Goal: Navigation & Orientation: Find specific page/section

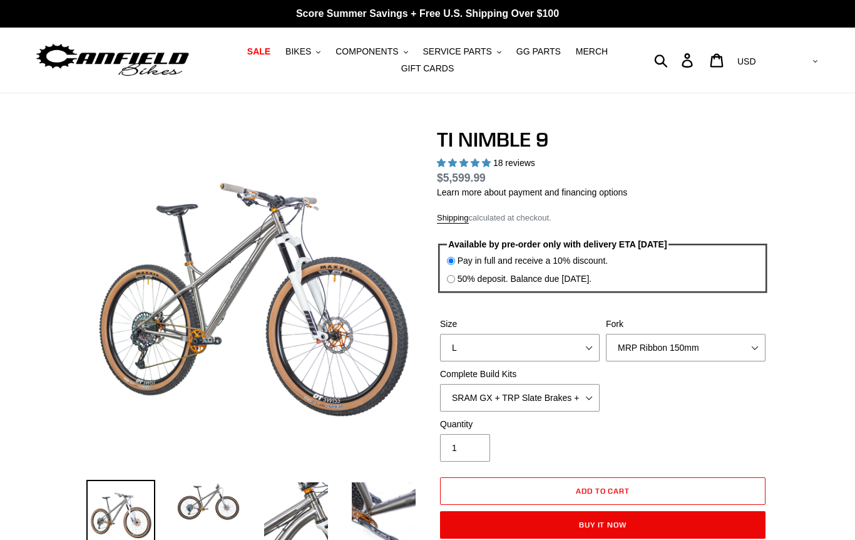
select select "highest-rating"
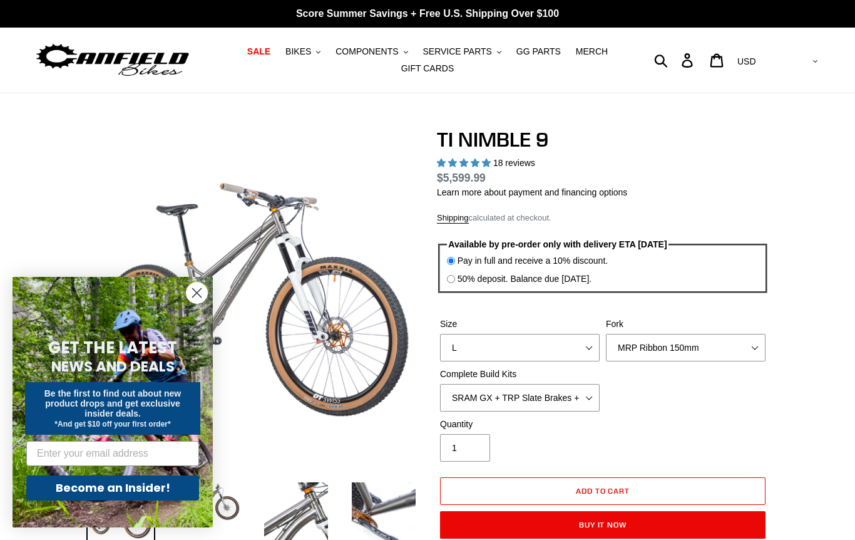
click at [195, 292] on circle "Close dialog" at bounding box center [197, 292] width 21 height 21
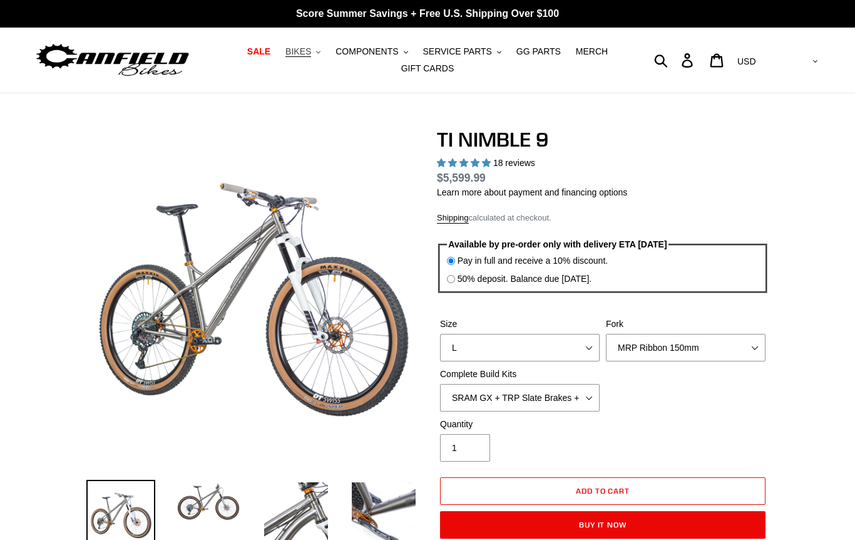
click at [309, 58] on button "BIKES .cls-1{fill:#231f20}" at bounding box center [303, 51] width 48 height 17
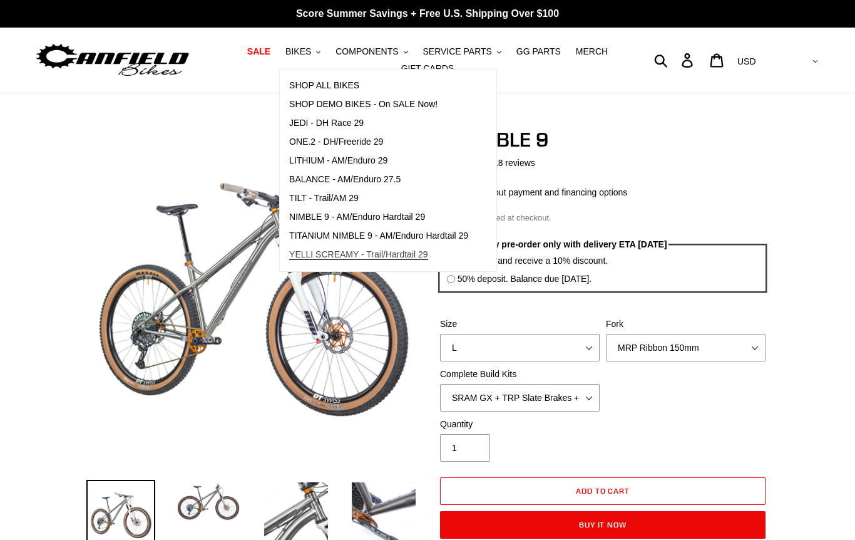
click at [401, 257] on span "YELLI SCREAMY - Trail/Hardtail 29" at bounding box center [358, 254] width 139 height 11
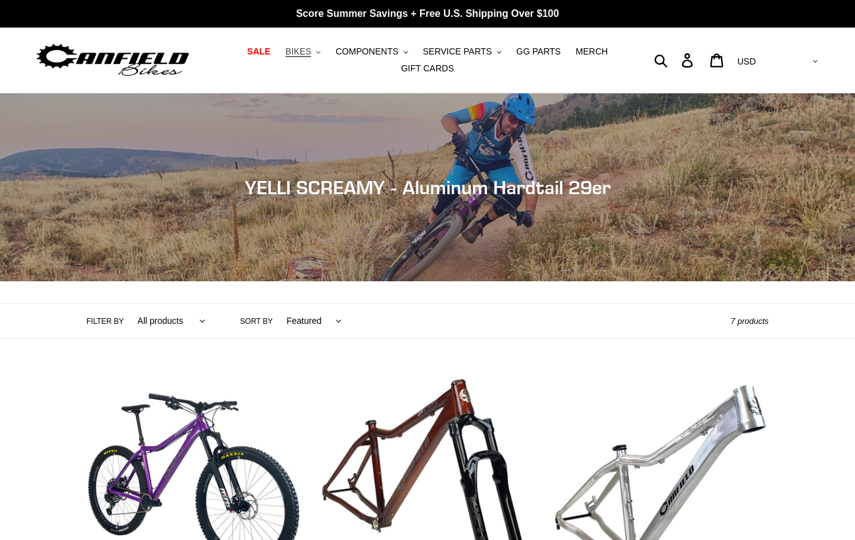
click at [309, 53] on span "BIKES" at bounding box center [298, 51] width 26 height 11
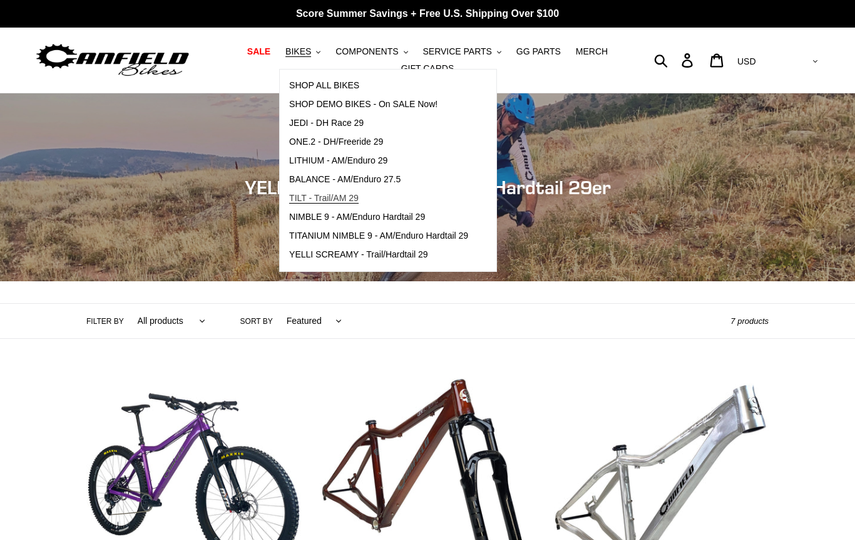
click at [348, 197] on span "TILT - Trail/AM 29" at bounding box center [323, 198] width 69 height 11
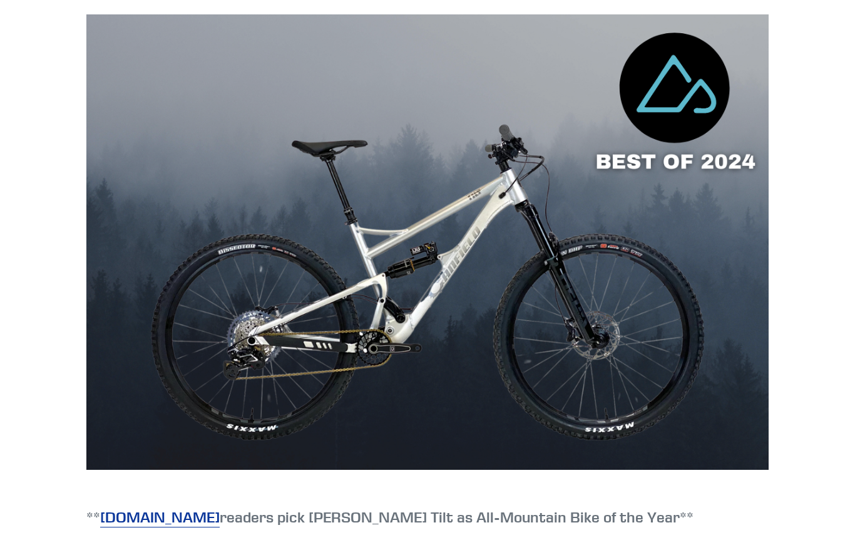
scroll to position [885, 0]
